Goal: Check status

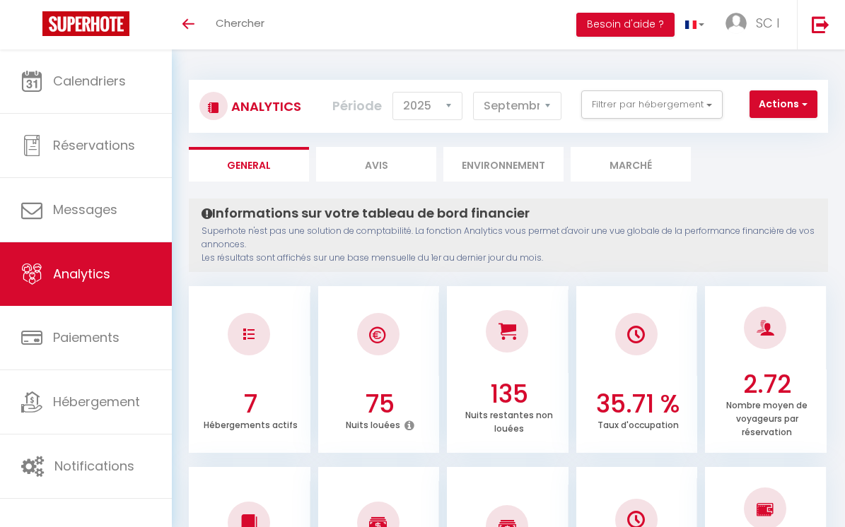
select select "2025"
select select "9"
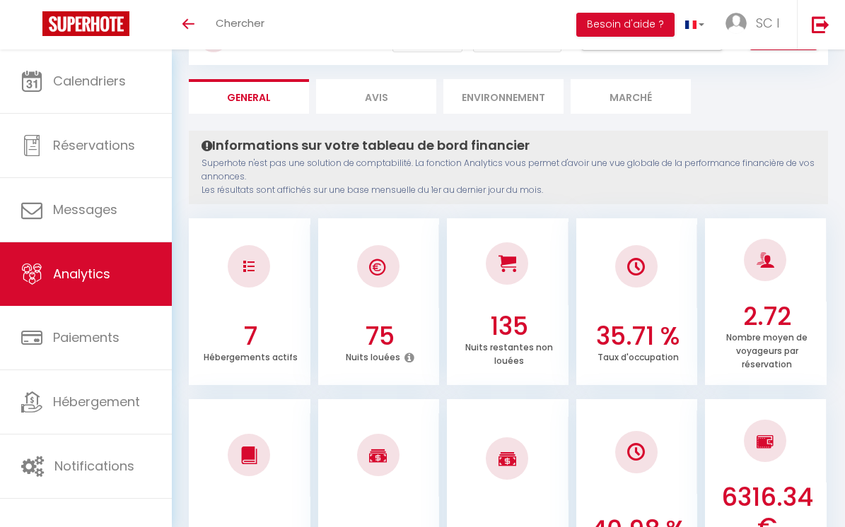
click at [377, 104] on li "Avis" at bounding box center [376, 96] width 120 height 35
select select "2025"
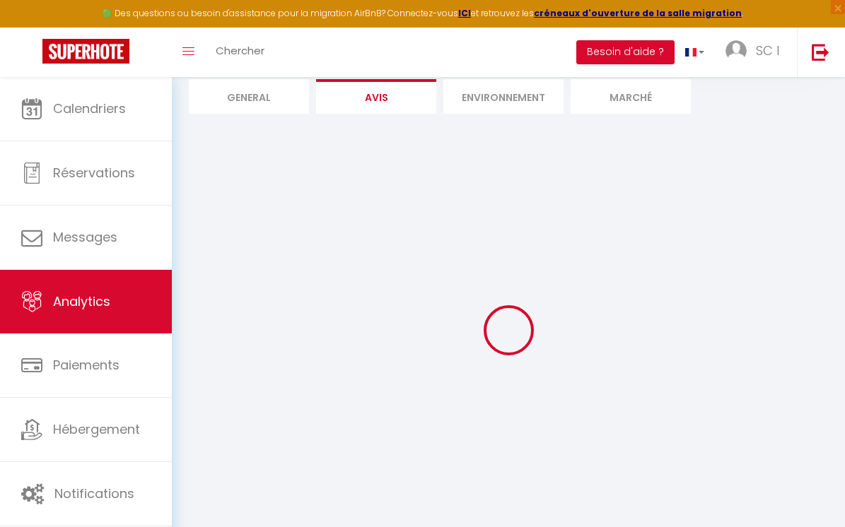
scroll to position [77, 0]
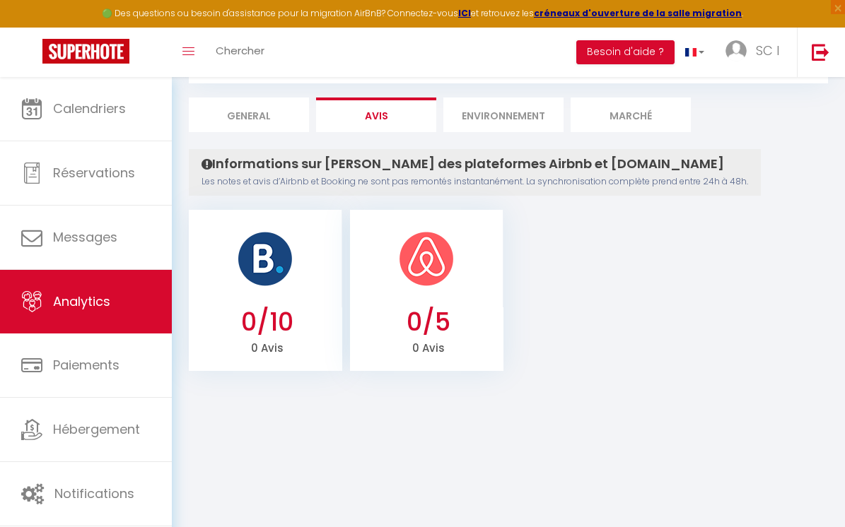
click at [237, 117] on li "General" at bounding box center [249, 115] width 120 height 35
select select "2025"
select select "9"
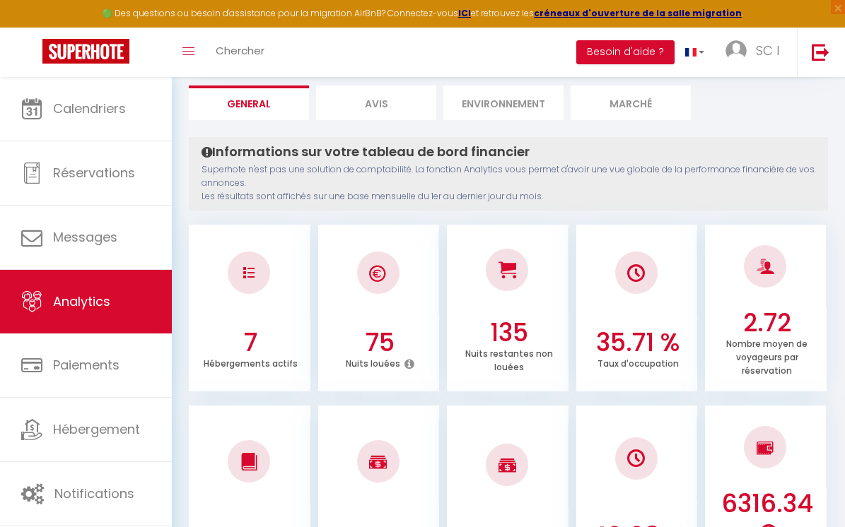
scroll to position [95, 0]
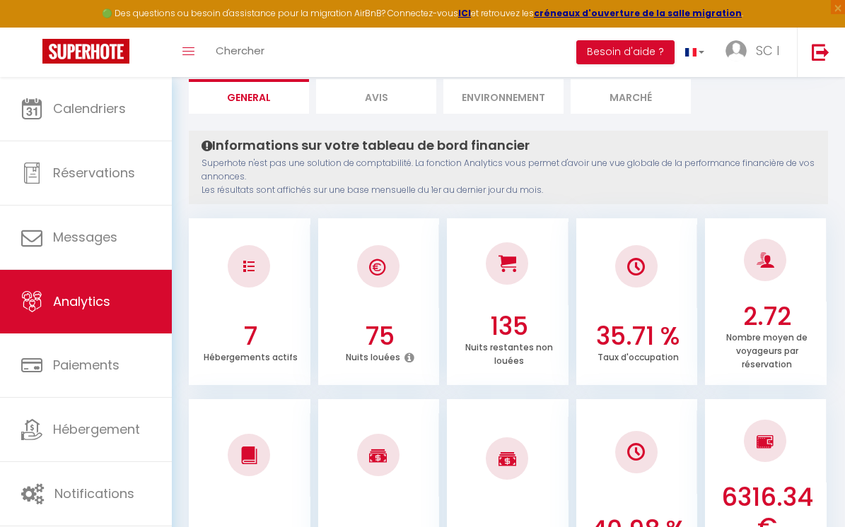
click at [746, 105] on ul "General Avis Environnement Marché" at bounding box center [508, 96] width 639 height 35
